Goal: Task Accomplishment & Management: Complete application form

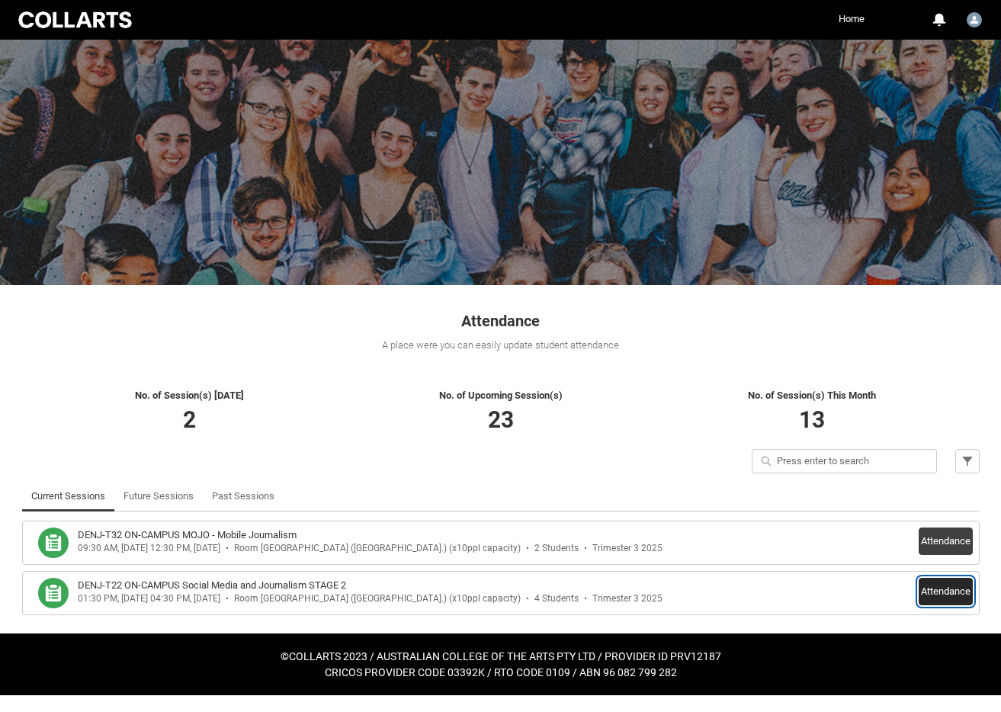
click at [934, 593] on button "Attendance" at bounding box center [945, 591] width 54 height 27
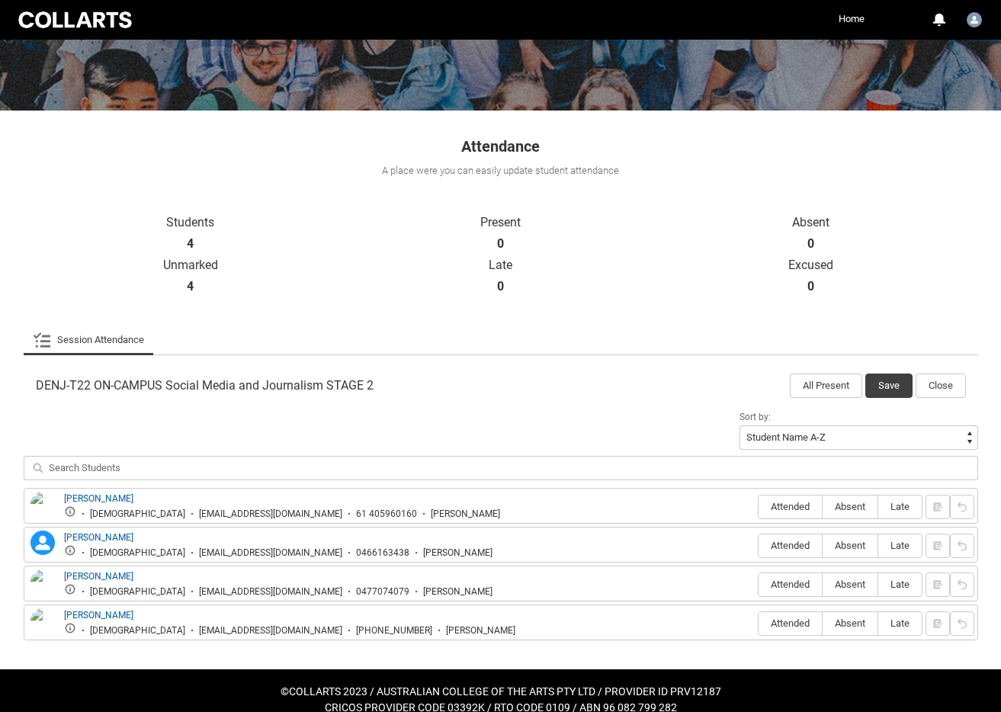
scroll to position [194, 0]
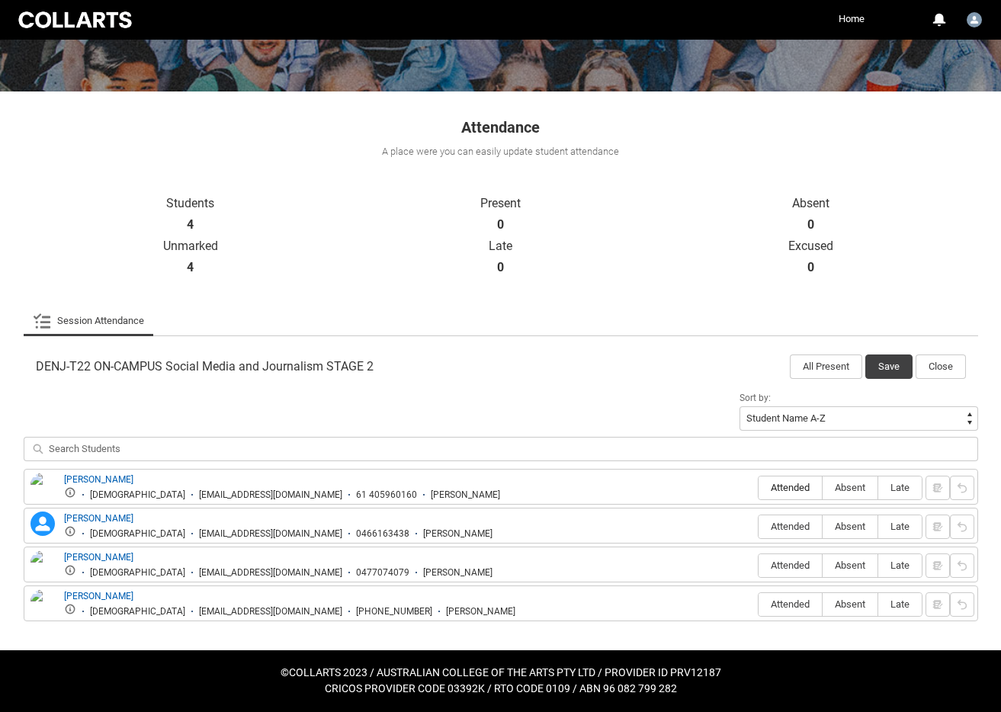
click at [778, 489] on span "Attended" at bounding box center [789, 487] width 63 height 11
click at [758, 488] on input "Attended" at bounding box center [758, 487] width 1 height 1
type lightning-radio-group "Attended"
radio input "true"
click at [782, 527] on span "Attended" at bounding box center [789, 526] width 63 height 11
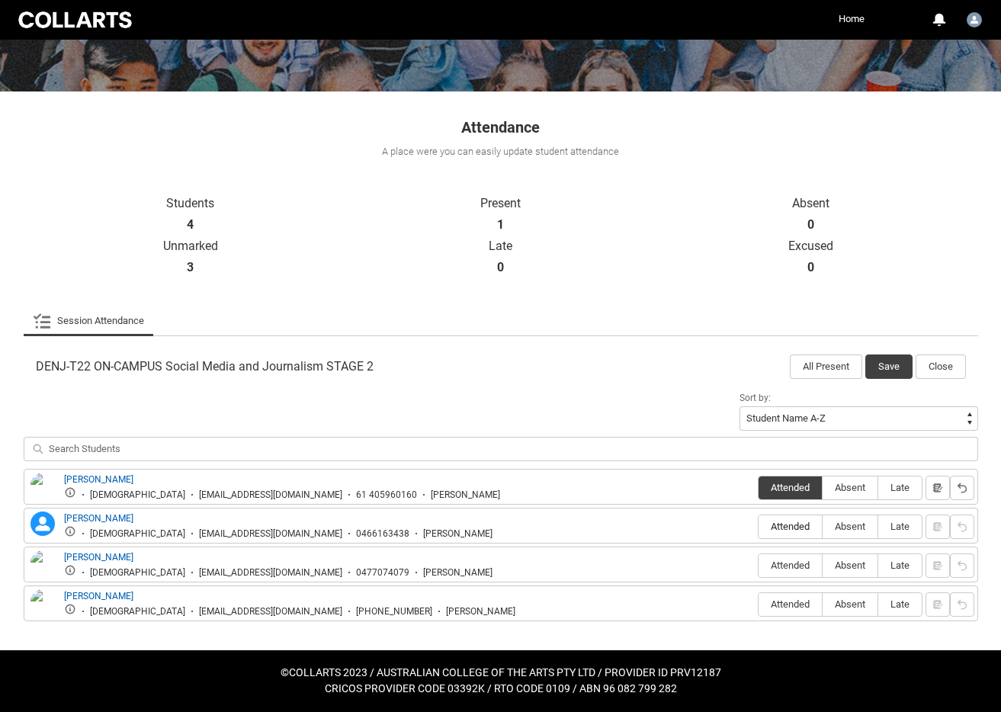
click at [758, 527] on input "Attended" at bounding box center [758, 526] width 1 height 1
type lightning-radio-group "Attended"
radio input "true"
click at [785, 564] on span "Attended" at bounding box center [789, 564] width 63 height 11
click at [758, 565] on input "Attended" at bounding box center [758, 565] width 1 height 1
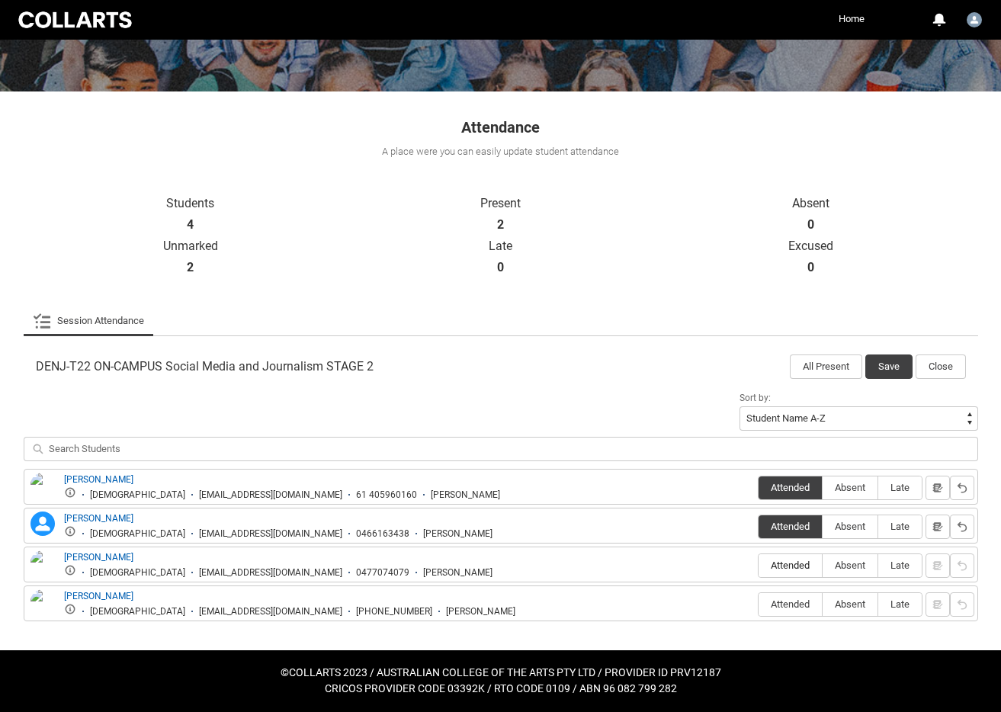
type lightning-radio-group "Attended"
radio input "true"
click at [845, 601] on span "Absent" at bounding box center [849, 603] width 55 height 11
click at [822, 604] on input "Absent" at bounding box center [822, 604] width 1 height 1
type lightning-radio-group "Absent"
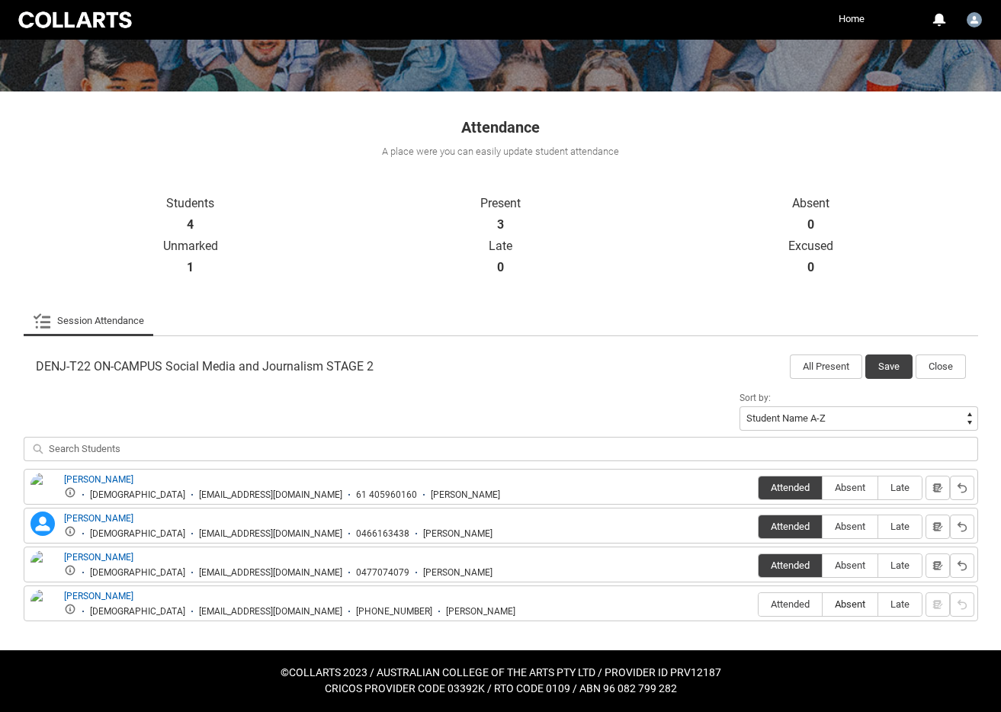
radio input "true"
click at [886, 373] on button "Save" at bounding box center [888, 366] width 47 height 24
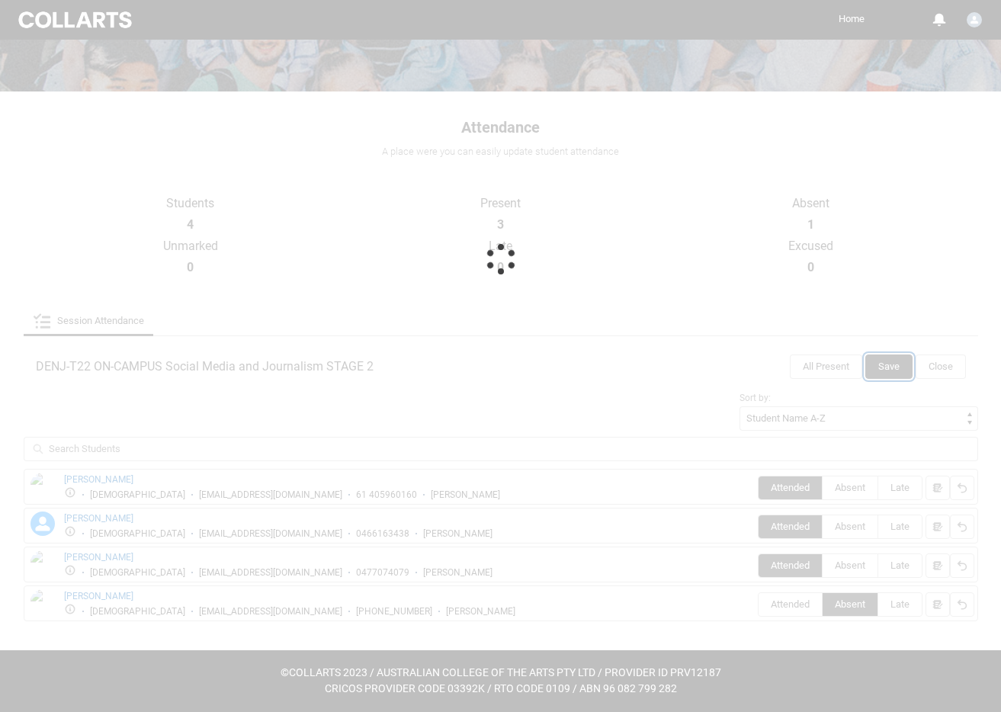
scroll to position [0, 0]
